Goal: Consume media (video, audio)

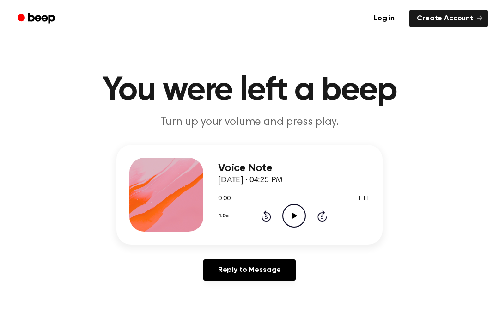
click at [288, 217] on icon "Play Audio" at bounding box center [295, 216] width 24 height 24
click at [295, 209] on icon "Pause Audio" at bounding box center [295, 216] width 24 height 24
click at [221, 189] on div at bounding box center [294, 190] width 152 height 7
click at [294, 218] on icon "Play Audio" at bounding box center [295, 216] width 24 height 24
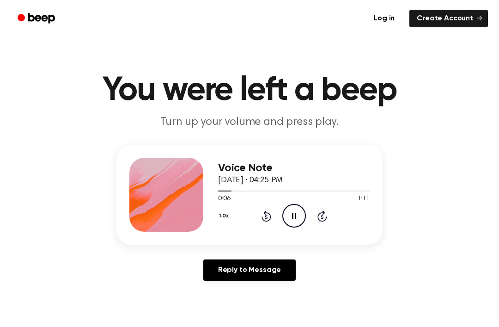
click at [292, 214] on icon "Pause Audio" at bounding box center [295, 216] width 24 height 24
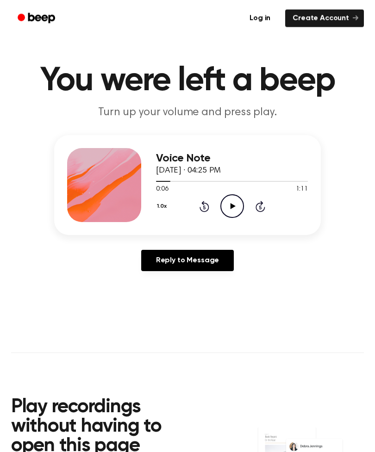
scroll to position [10, 0]
click at [236, 198] on icon "Play Audio" at bounding box center [232, 206] width 24 height 24
click at [229, 203] on icon "Pause Audio" at bounding box center [232, 206] width 24 height 24
click at [230, 202] on icon "Play Audio" at bounding box center [232, 206] width 24 height 24
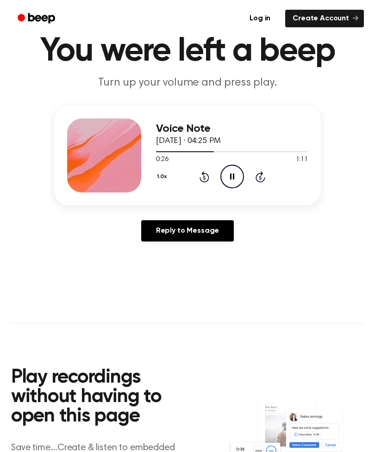
click at [211, 326] on div "Play recordings without having to open this page Save time....Create & listen t…" at bounding box center [119, 440] width 217 height 191
click at [213, 326] on div "Play recordings without having to open this page Save time....Create & listen t…" at bounding box center [119, 440] width 217 height 191
click at [225, 175] on icon "Pause Audio" at bounding box center [232, 177] width 24 height 24
click at [374, 218] on main "You were left a beep Turn up your volume and press play. Voice Note [DATE] · 04…" at bounding box center [187, 260] width 375 height 598
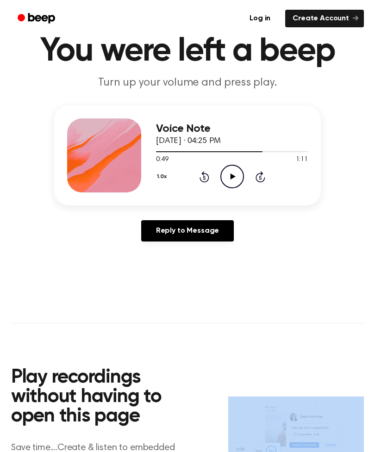
click at [186, 154] on div at bounding box center [232, 151] width 152 height 7
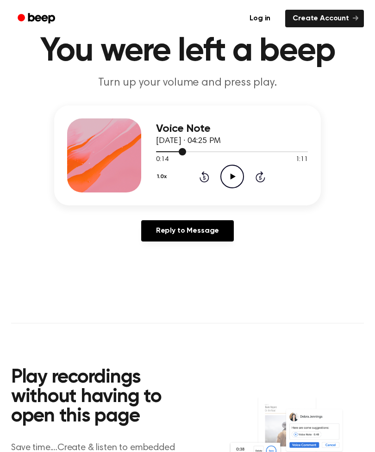
click at [230, 176] on icon at bounding box center [232, 176] width 5 height 6
click at [231, 170] on icon "Pause Audio" at bounding box center [232, 177] width 24 height 24
click at [228, 185] on icon "Play Audio" at bounding box center [232, 177] width 24 height 24
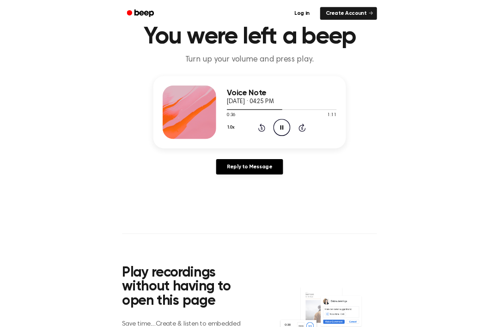
scroll to position [102, 0]
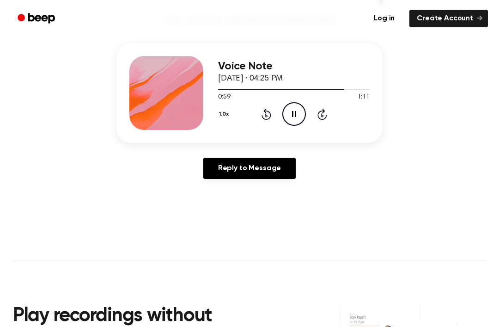
click at [286, 110] on icon "Pause Audio" at bounding box center [295, 114] width 24 height 24
click at [300, 112] on icon "Play Audio" at bounding box center [295, 114] width 24 height 24
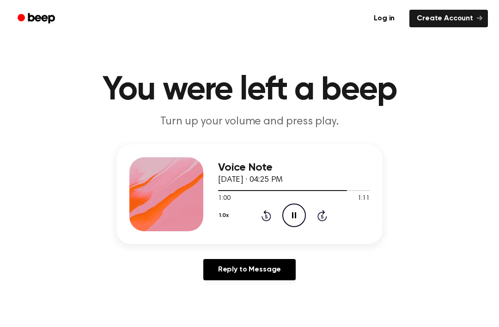
scroll to position [0, 0]
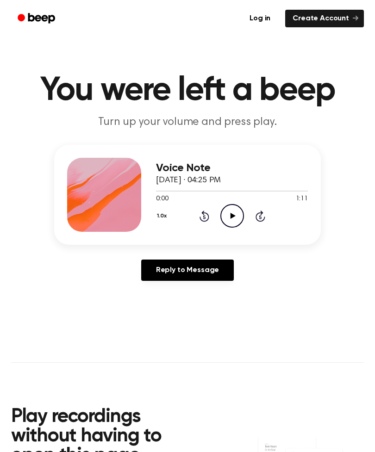
click at [0, 222] on main "You were left a beep Turn up your volume and press play. Voice Note September 2…" at bounding box center [187, 299] width 375 height 598
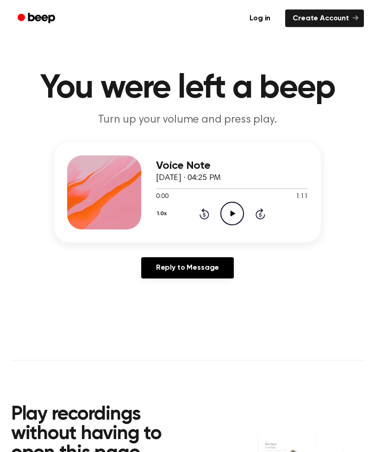
scroll to position [3, 0]
